Goal: Task Accomplishment & Management: Use online tool/utility

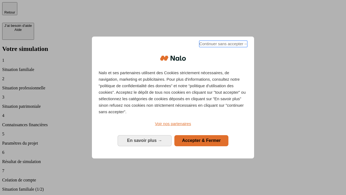
click at [223, 45] on span "Continuer sans accepter →" at bounding box center [223, 44] width 48 height 6
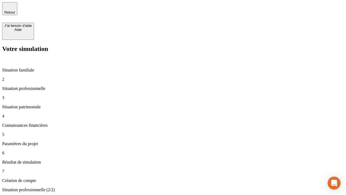
type input "30 000"
type input "1 000"
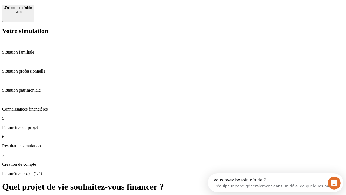
scroll to position [5, 0]
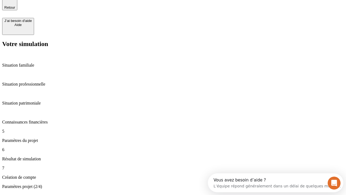
type input "40"
type input "200 000"
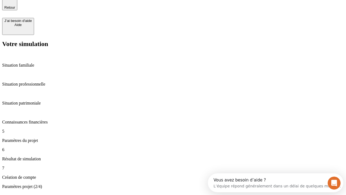
type input "640"
